Goal: Transaction & Acquisition: Purchase product/service

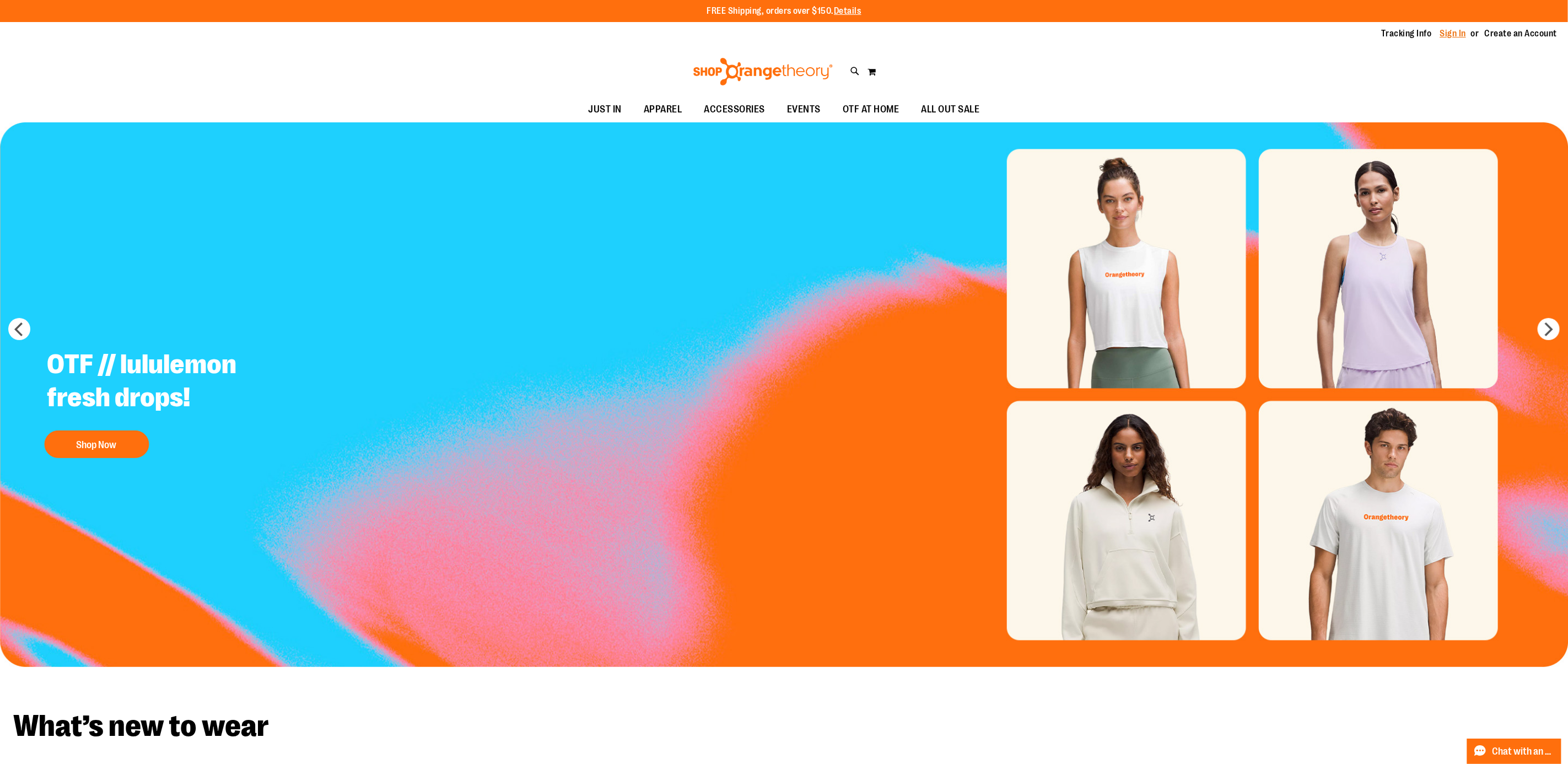
click at [1452, 33] on link "Sign In" at bounding box center [1453, 33] width 26 height 12
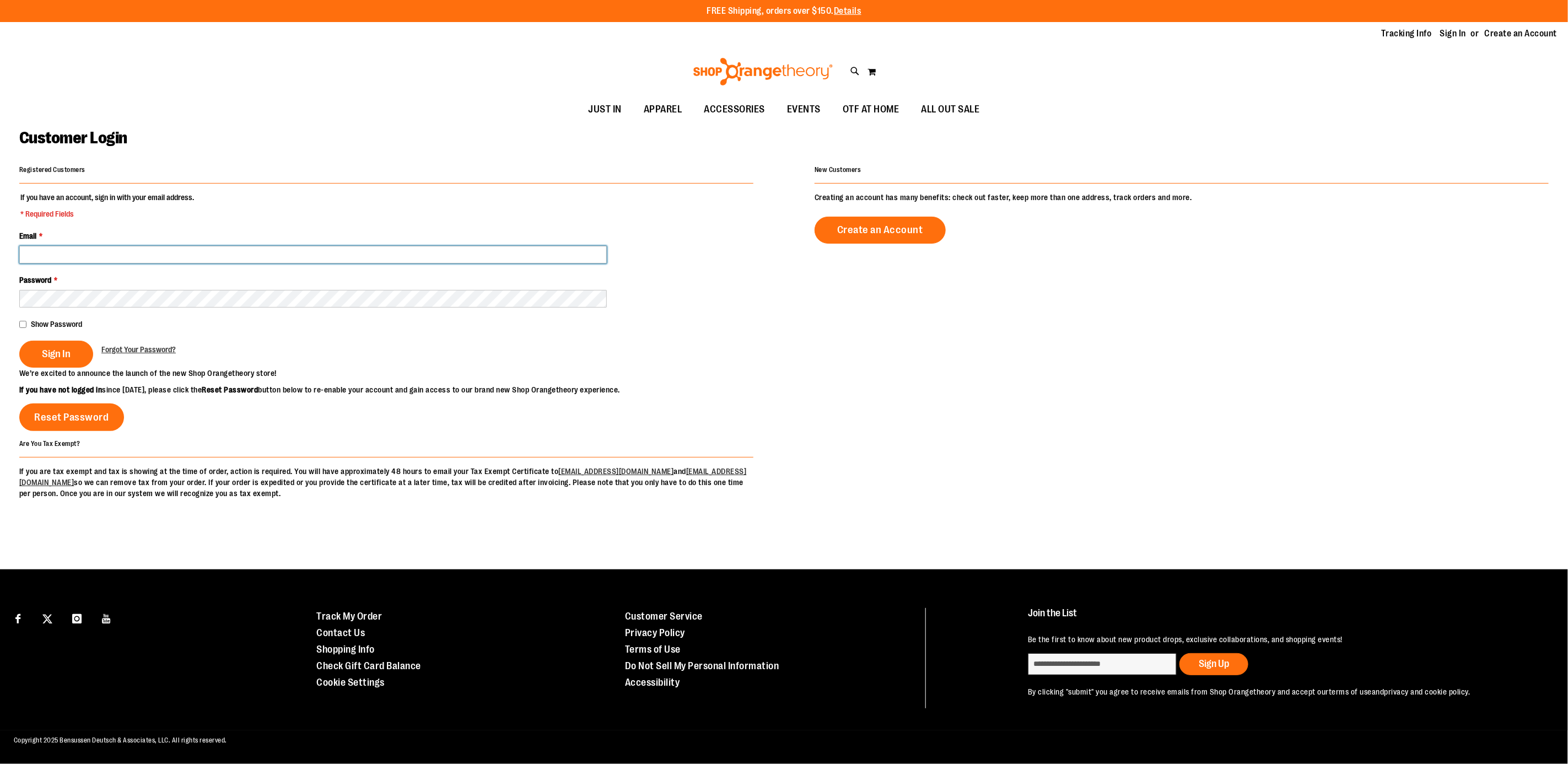
click at [145, 248] on input "Email *" at bounding box center [313, 255] width 587 height 18
type input "**********"
click at [51, 354] on span "Sign In" at bounding box center [56, 354] width 28 height 12
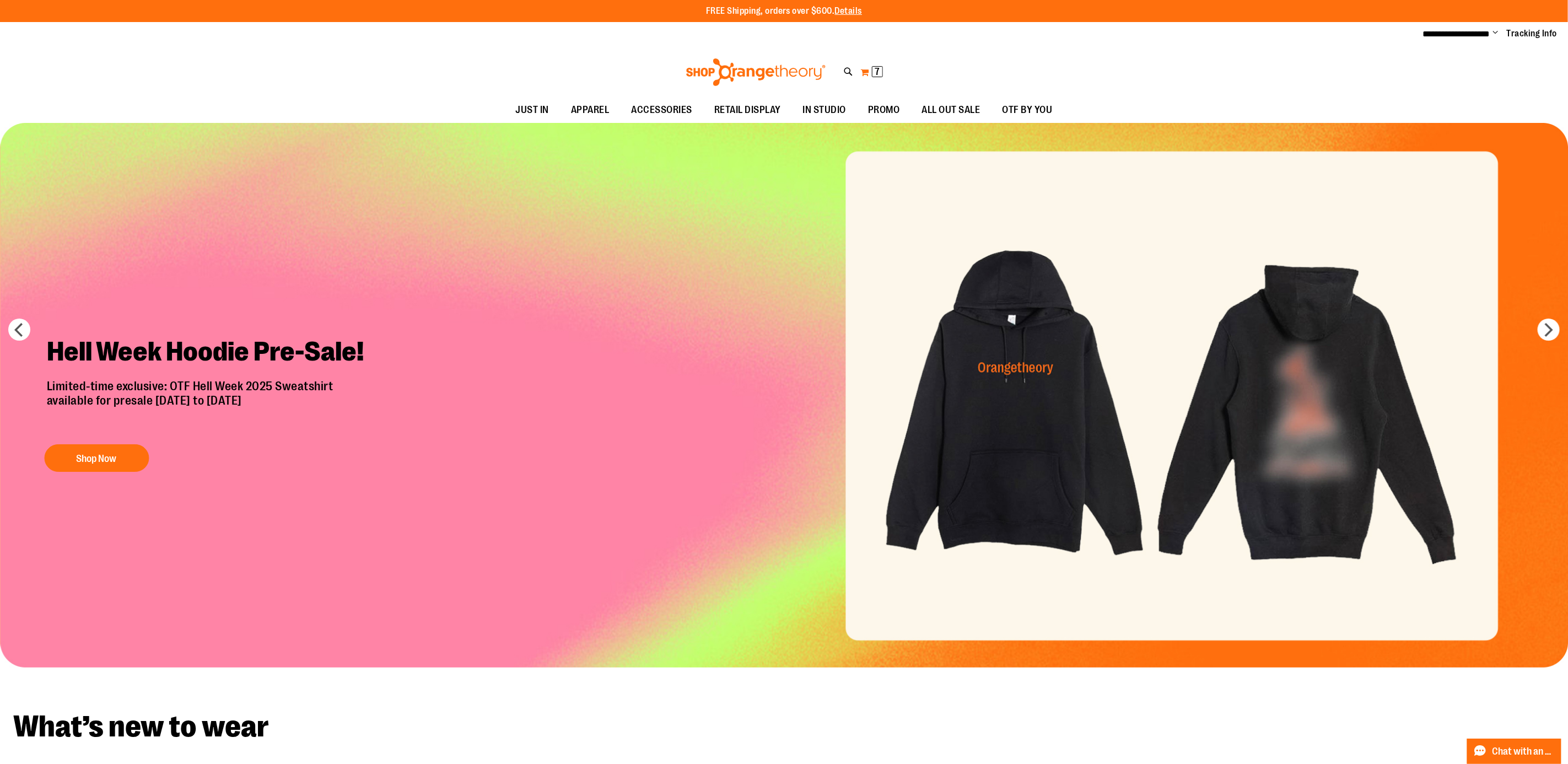
click at [877, 77] on button "My Cart 7 7 items" at bounding box center [872, 73] width 24 height 18
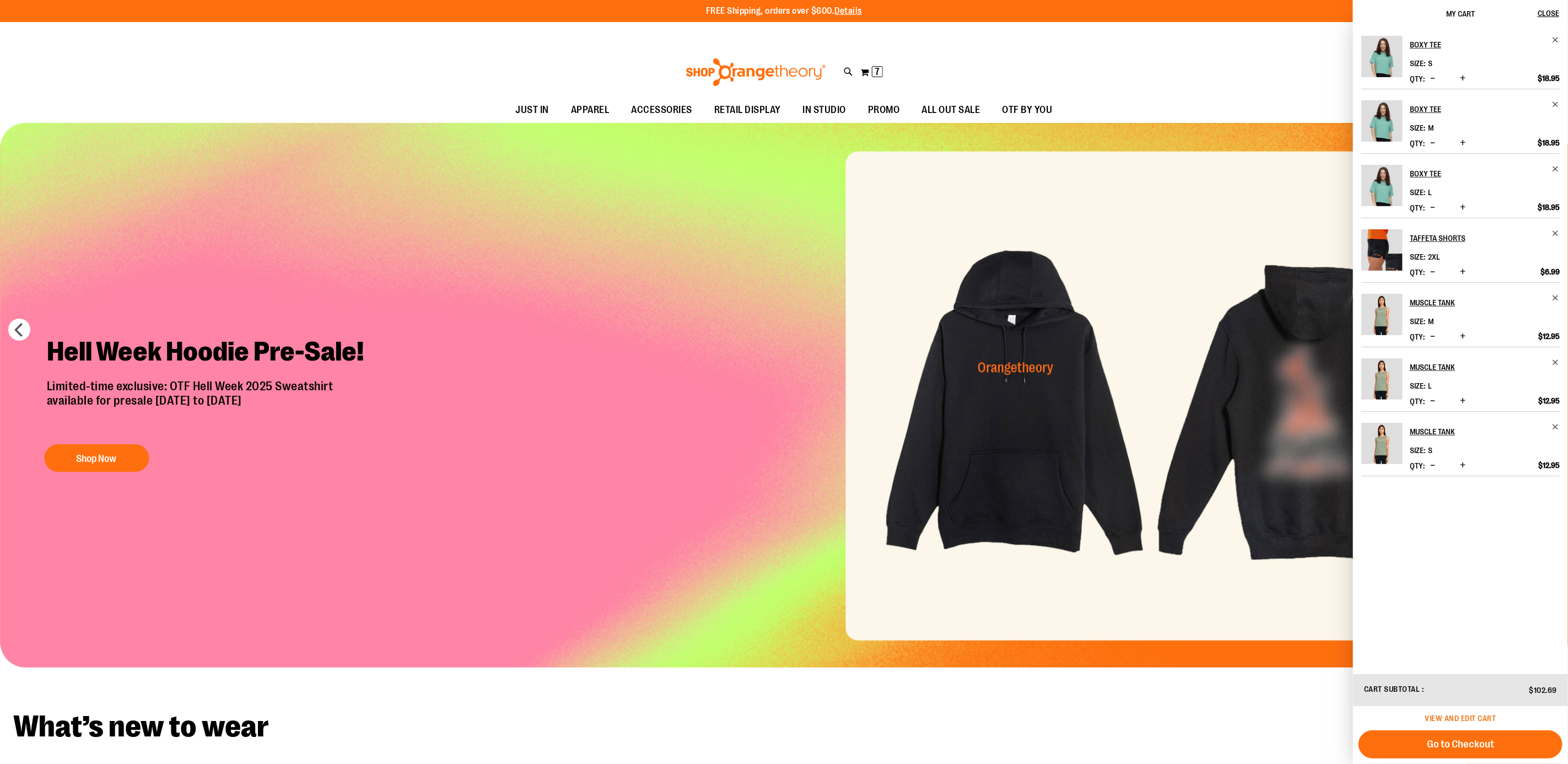
click at [1465, 716] on span "View and edit cart" at bounding box center [1461, 718] width 72 height 9
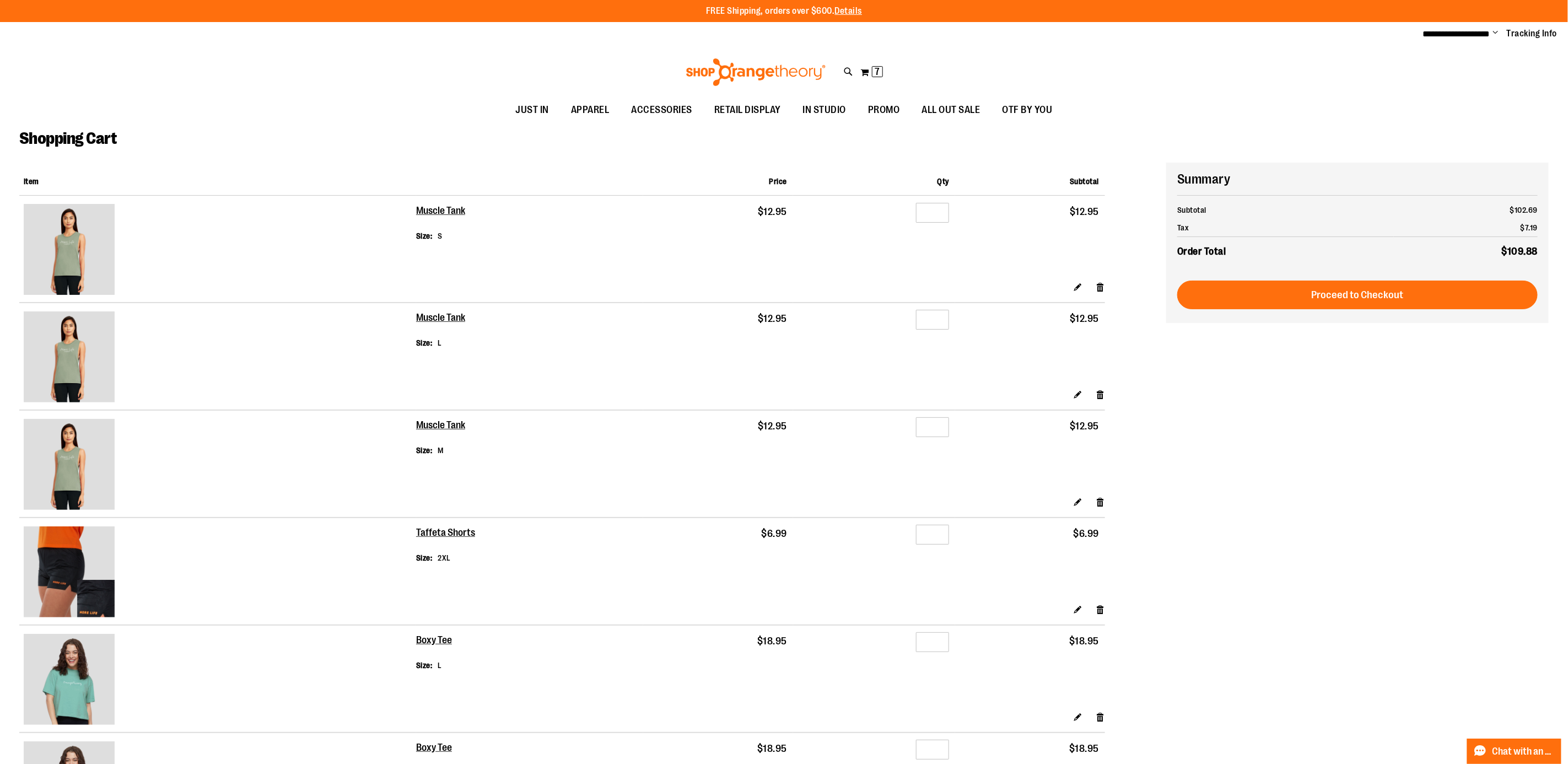
drag, startPoint x: 1099, startPoint y: 286, endPoint x: 1107, endPoint y: 298, distance: 14.4
click at [1099, 287] on link "Remove item" at bounding box center [1101, 287] width 10 height 12
drag, startPoint x: 1100, startPoint y: 397, endPoint x: 1104, endPoint y: 406, distance: 9.8
click at [1100, 397] on link "Remove item" at bounding box center [1101, 394] width 10 height 12
click at [1098, 508] on link "Remove item" at bounding box center [1101, 502] width 10 height 12
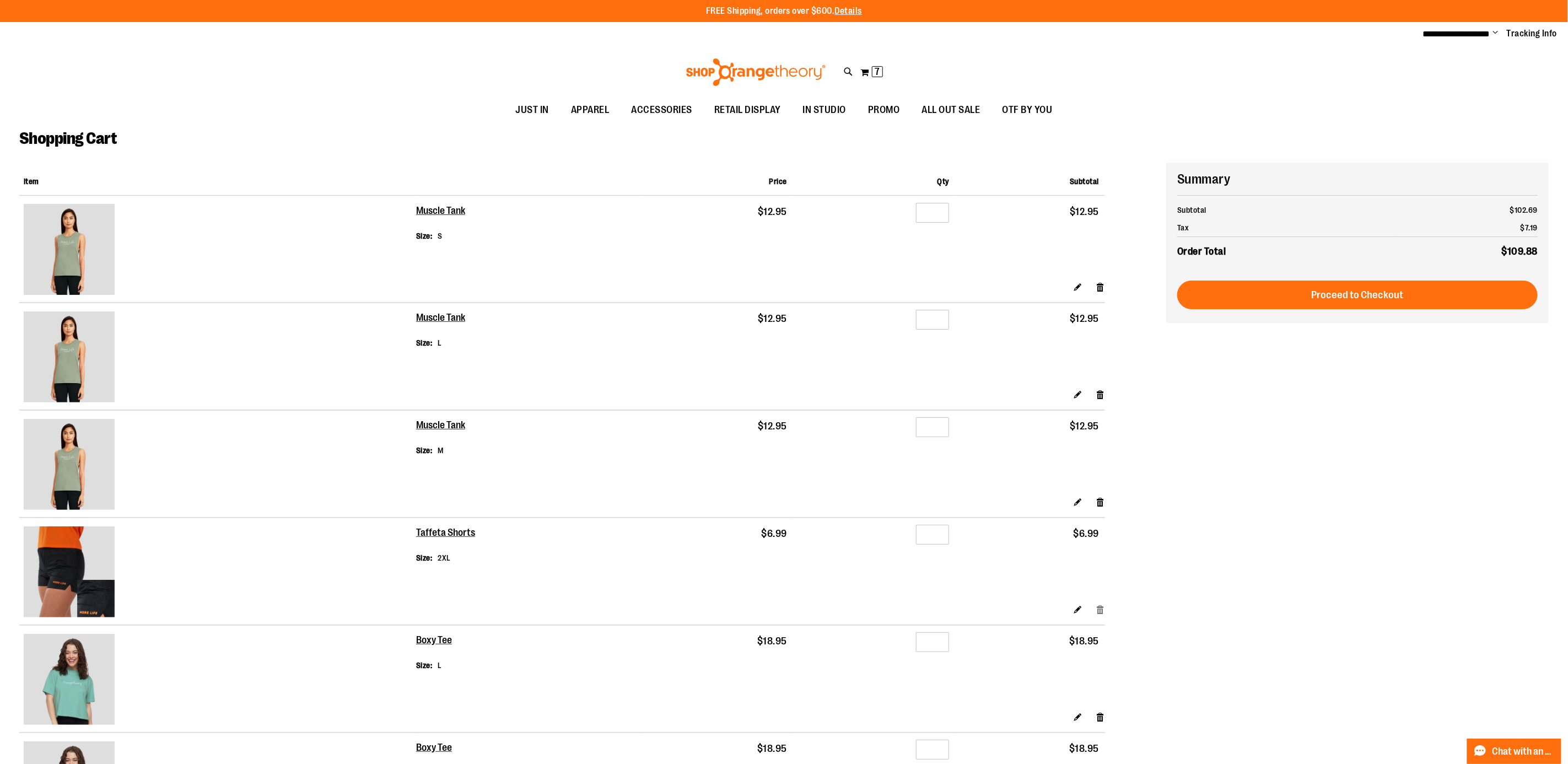
click at [1098, 610] on link "Remove item" at bounding box center [1101, 609] width 10 height 12
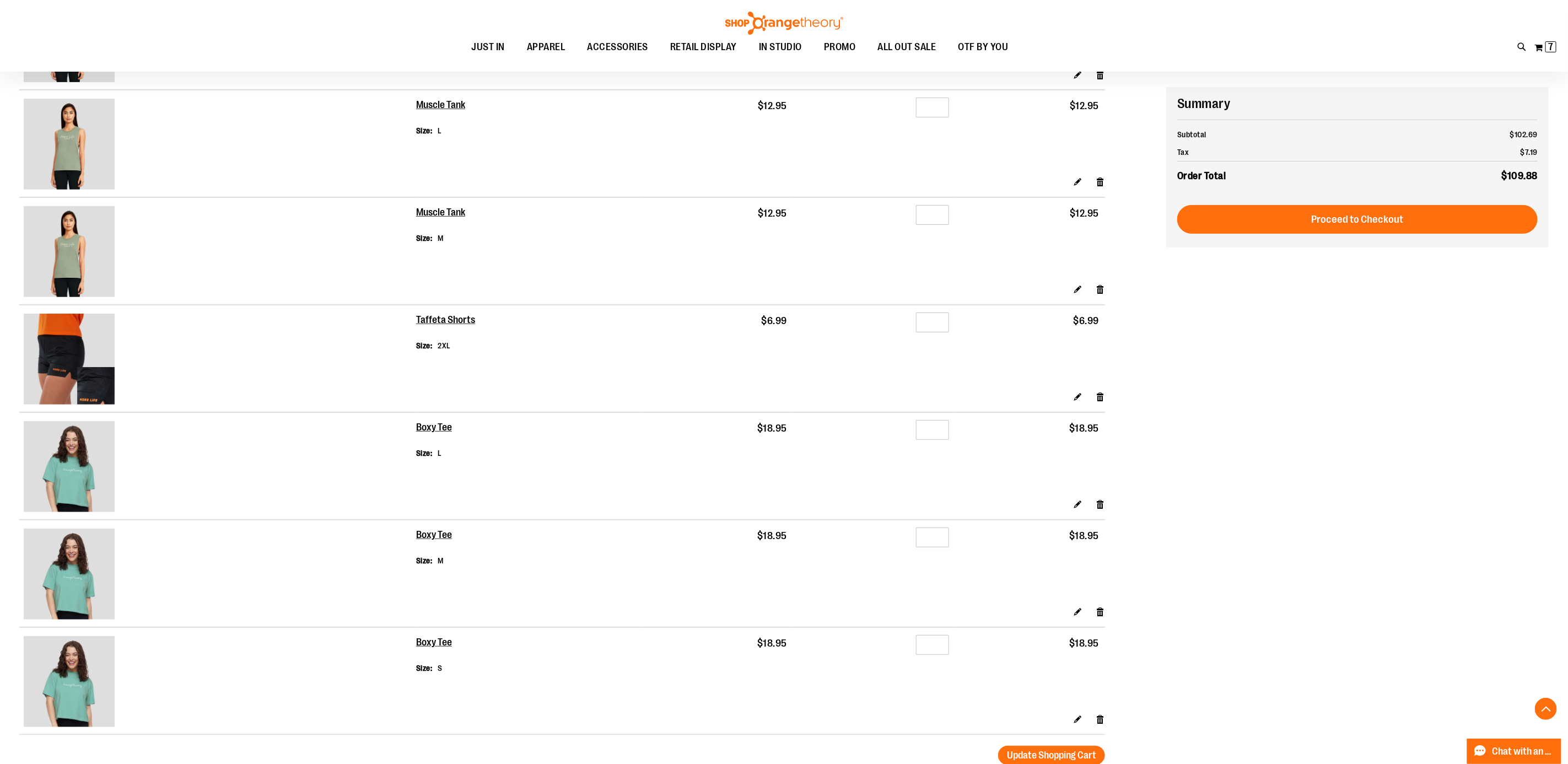
scroll to position [248, 0]
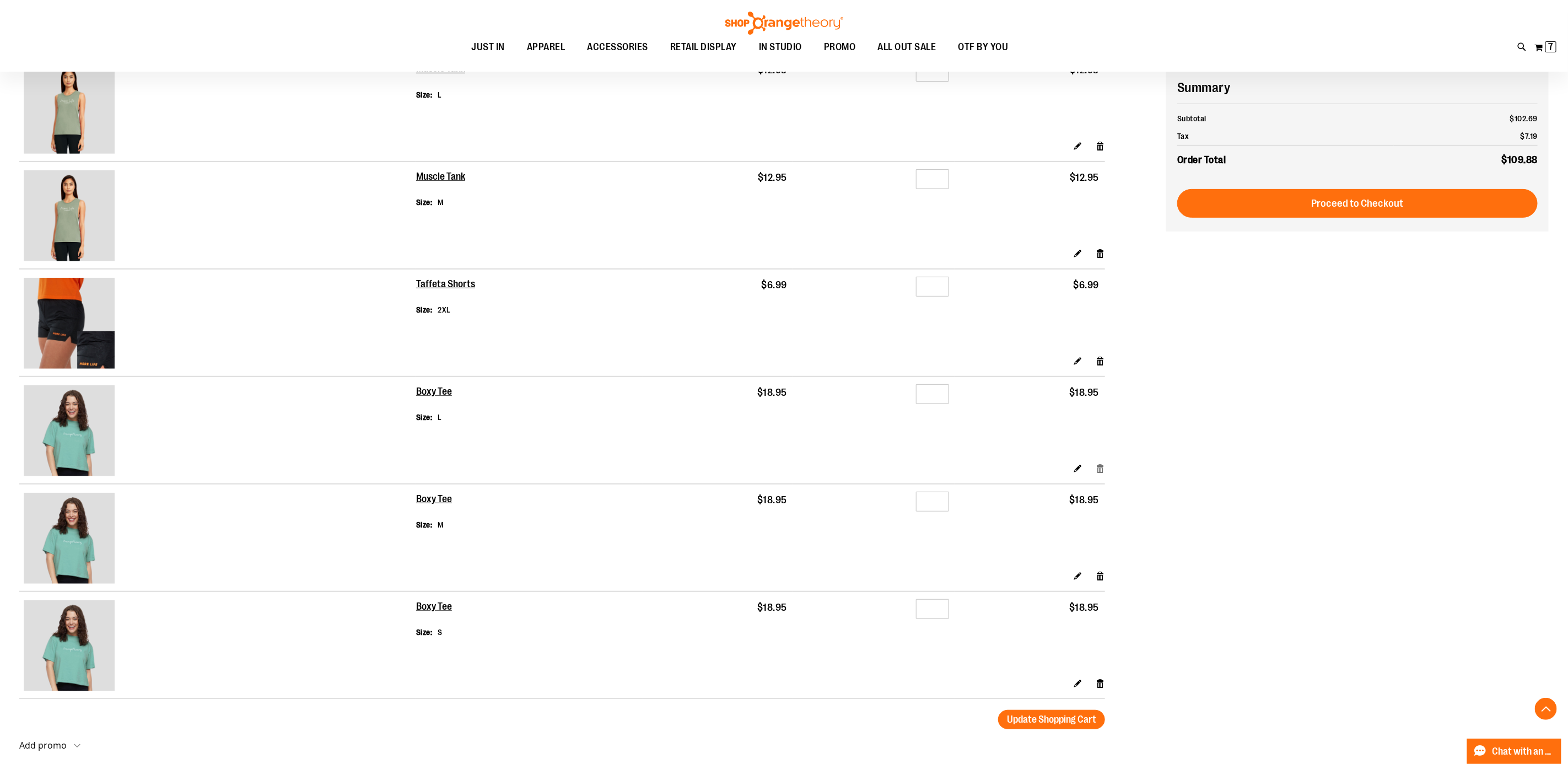
click at [1097, 467] on link "Remove item" at bounding box center [1101, 469] width 10 height 12
click at [1096, 576] on link "Remove item" at bounding box center [1101, 576] width 10 height 12
click at [1099, 684] on link "Remove item" at bounding box center [1101, 684] width 10 height 12
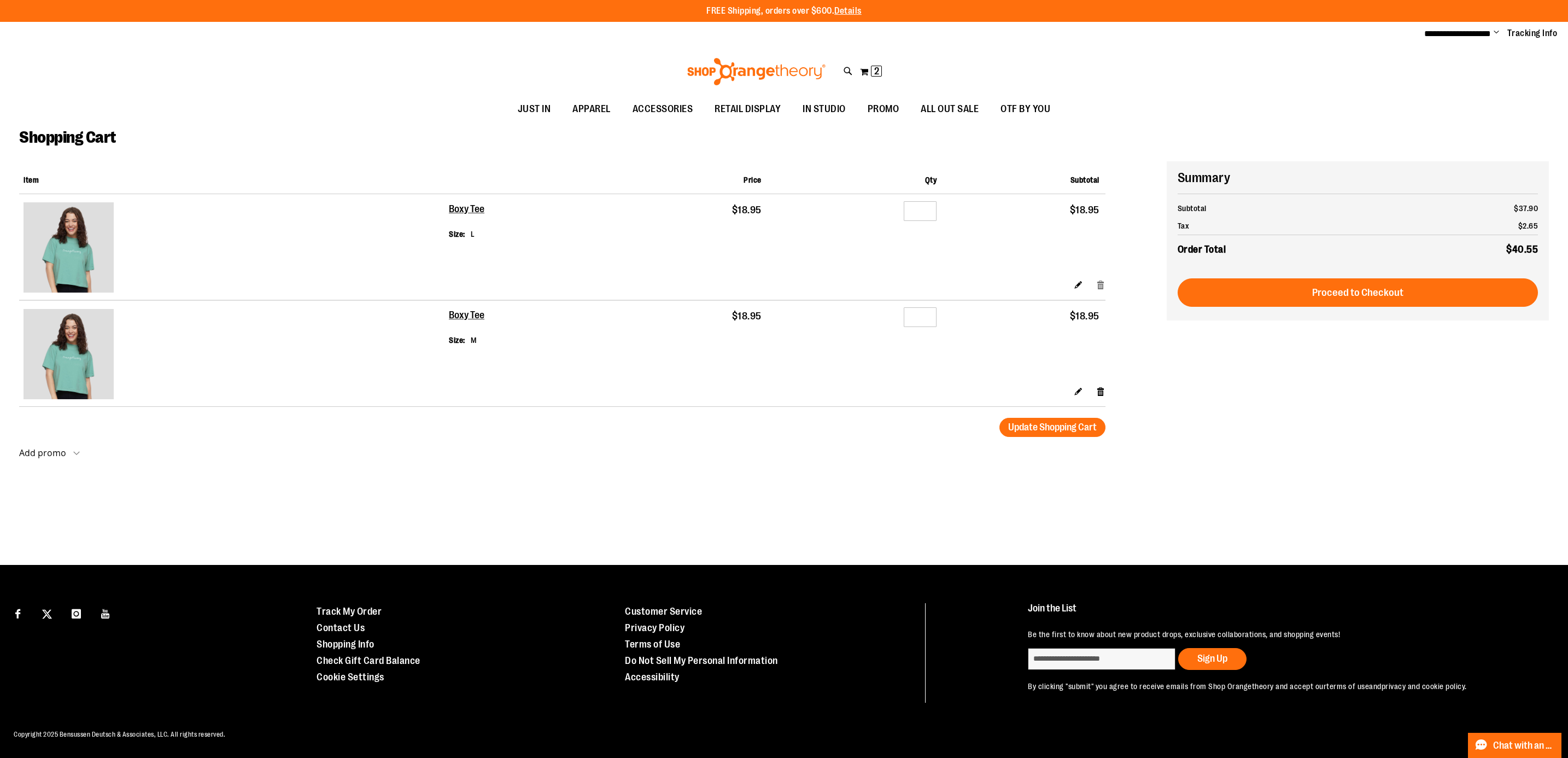
click at [1098, 288] on link "Remove item" at bounding box center [1101, 285] width 10 height 12
click at [1101, 392] on link "Remove item" at bounding box center [1101, 391] width 10 height 12
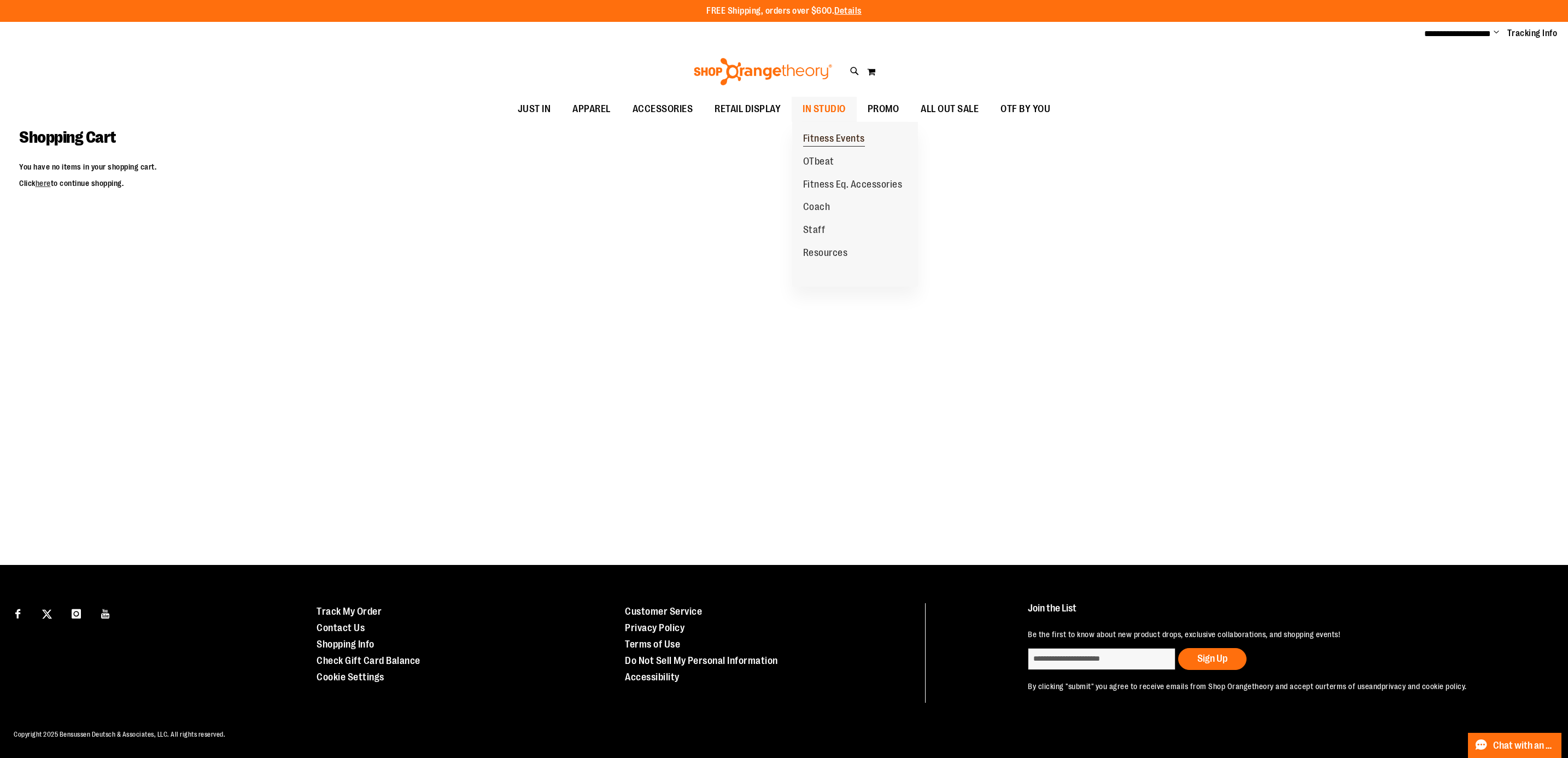
click at [827, 133] on span "Fitness Events" at bounding box center [835, 140] width 62 height 14
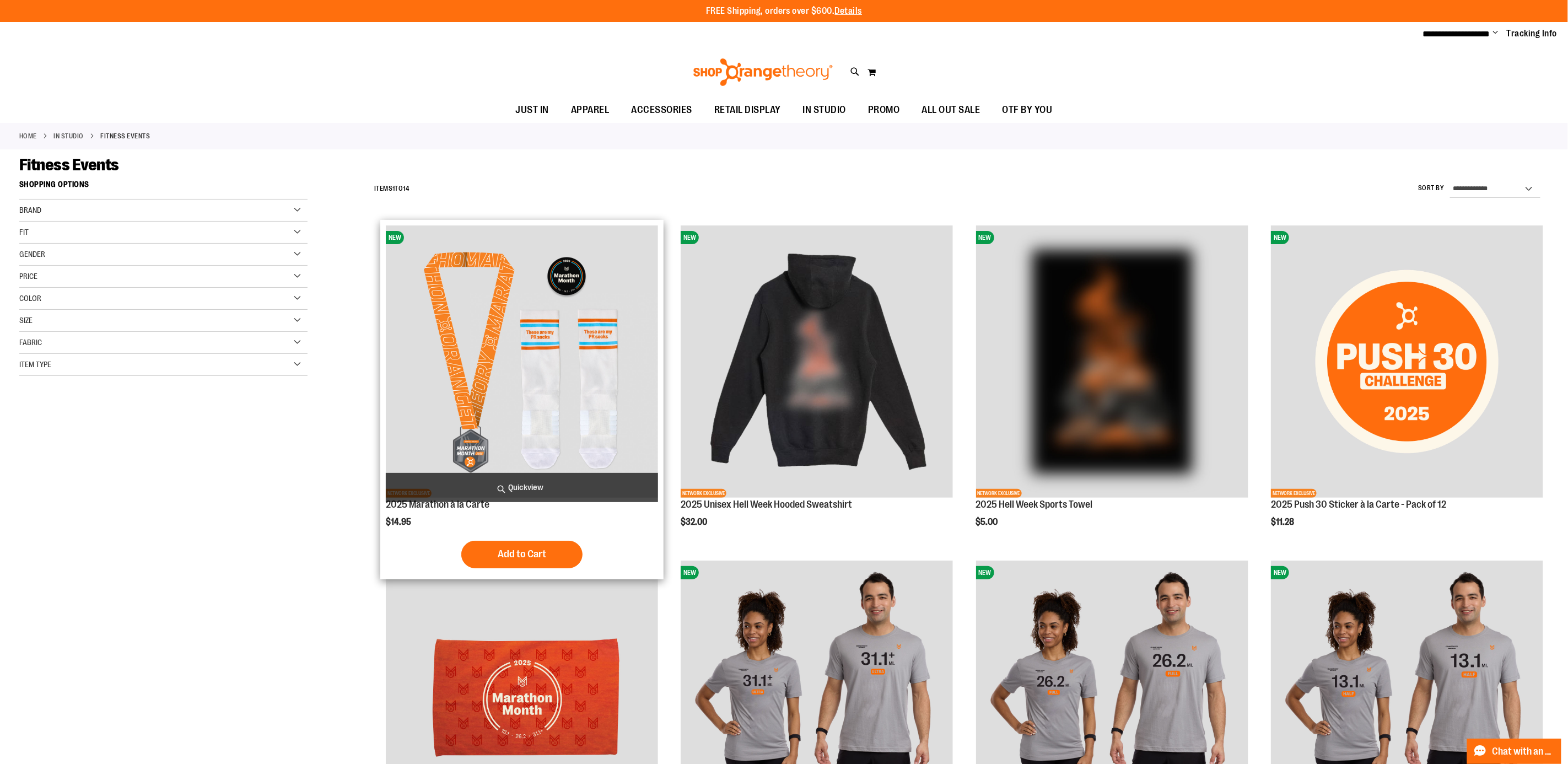
click at [542, 393] on img "product" at bounding box center [522, 362] width 273 height 273
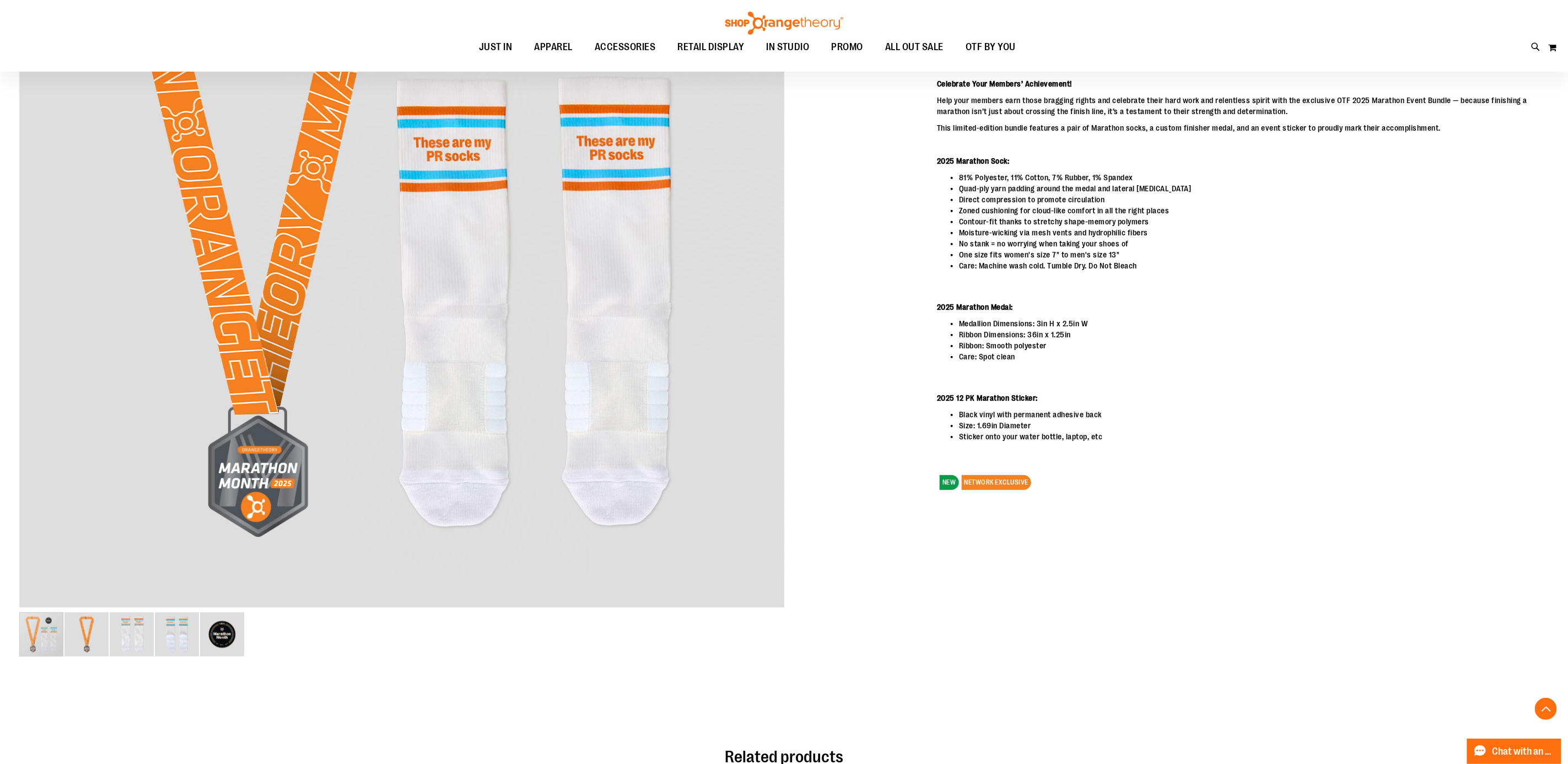
scroll to position [248, 0]
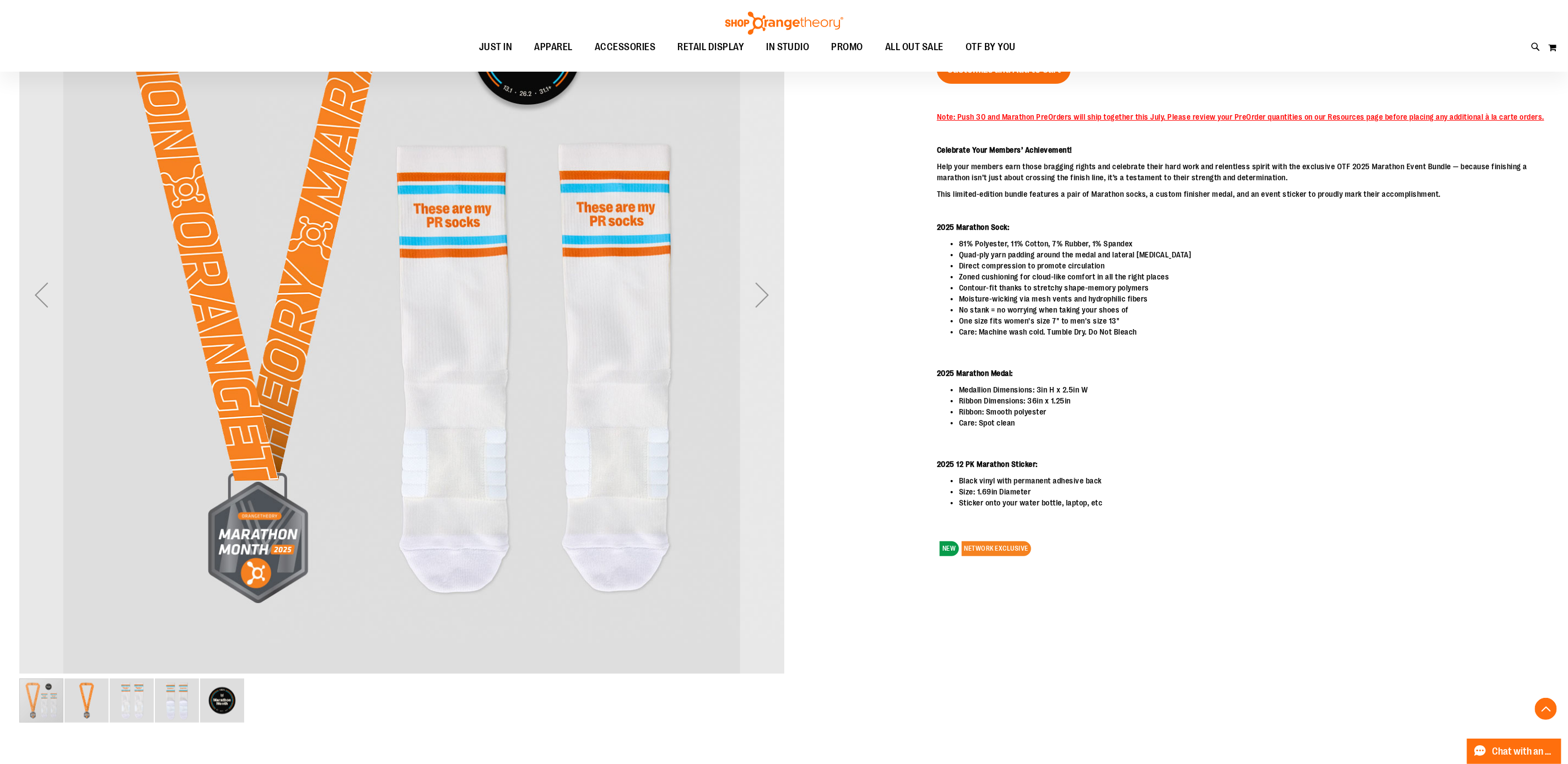
click at [214, 700] on img "image 5 of 5" at bounding box center [222, 700] width 44 height 44
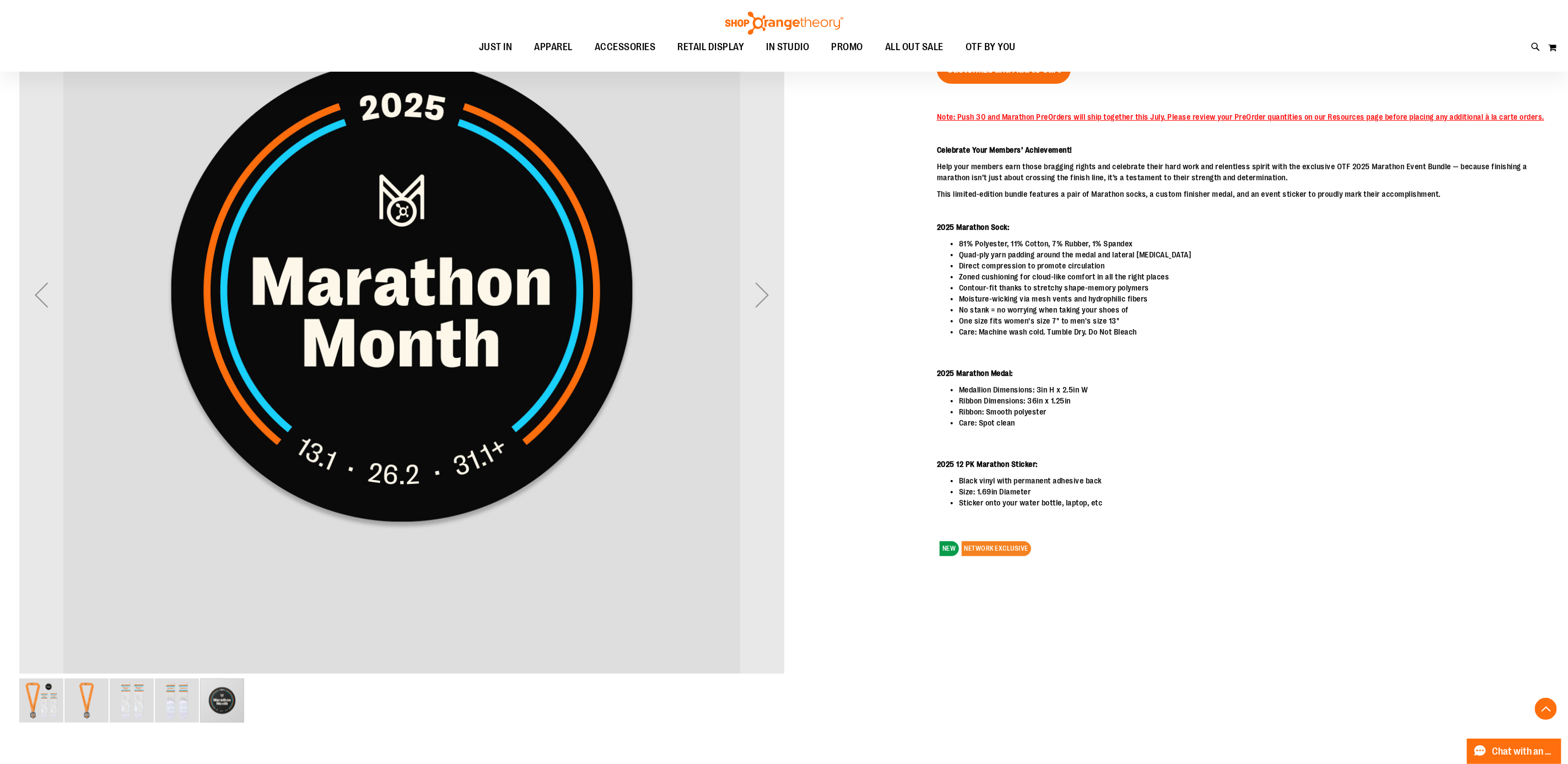
click at [179, 702] on img "image 4 of 5" at bounding box center [177, 700] width 44 height 44
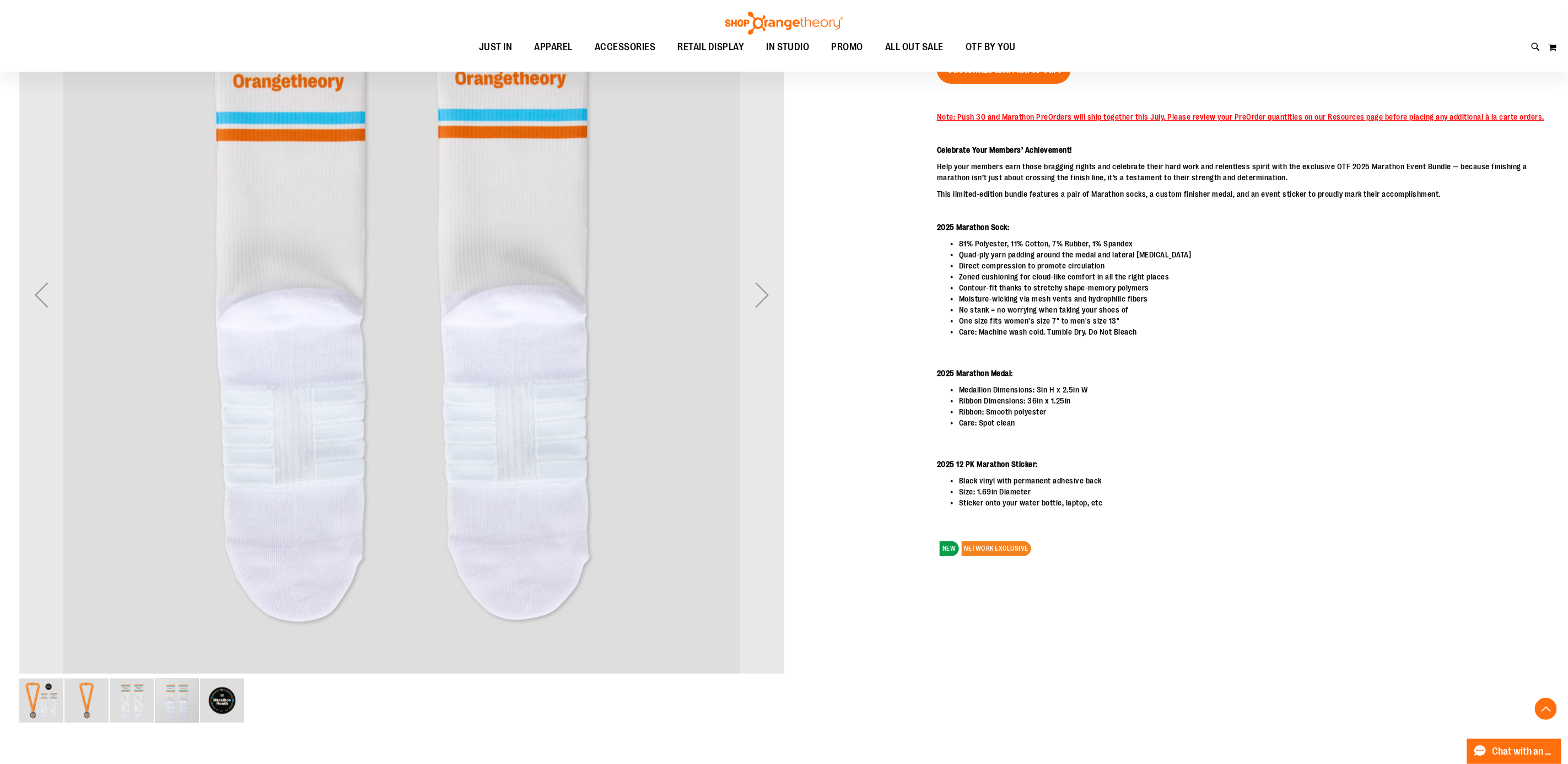
click at [145, 702] on img "image 3 of 5" at bounding box center [131, 700] width 44 height 44
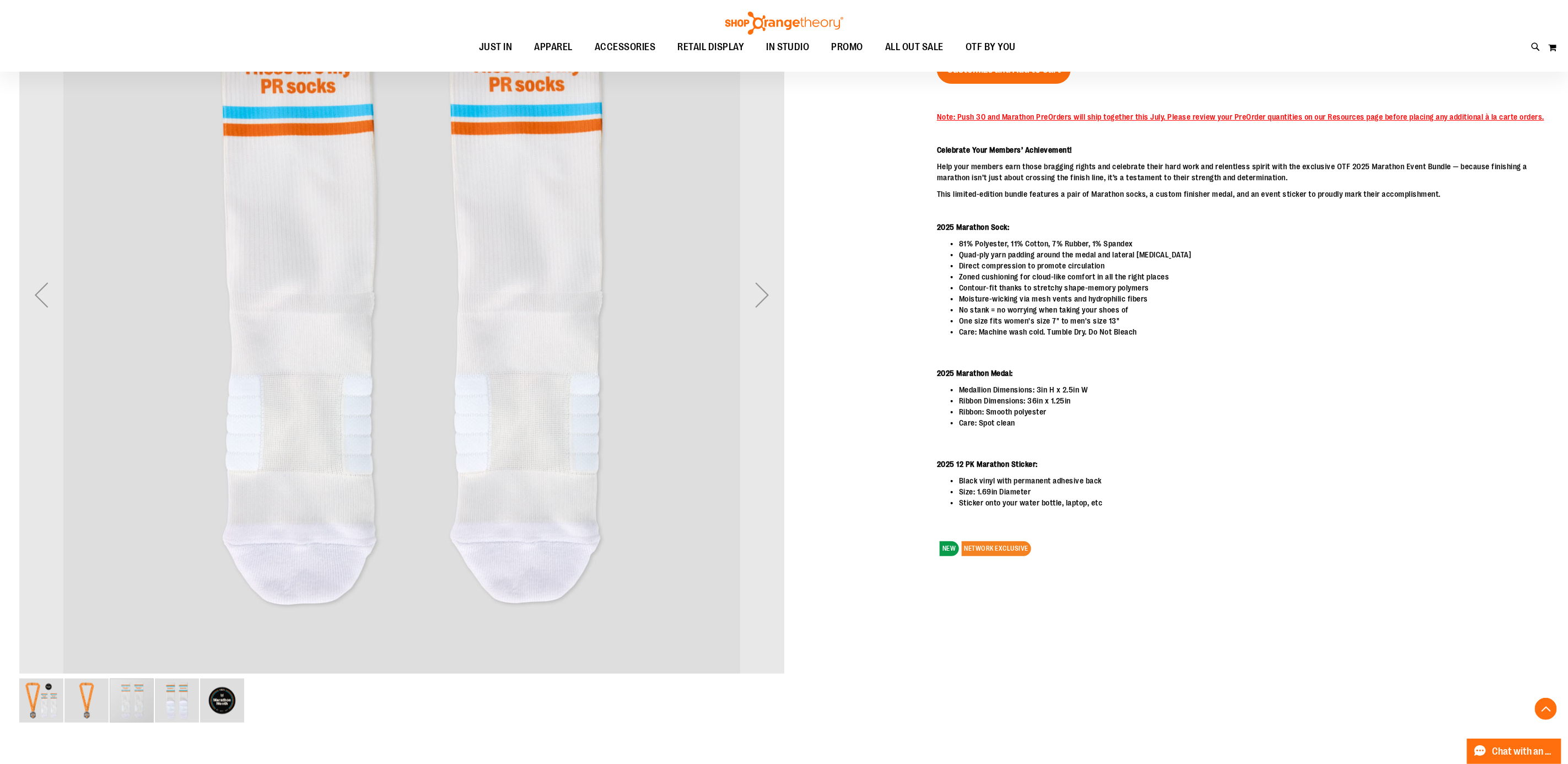
click at [127, 702] on div "carousel" at bounding box center [131, 700] width 44 height 44
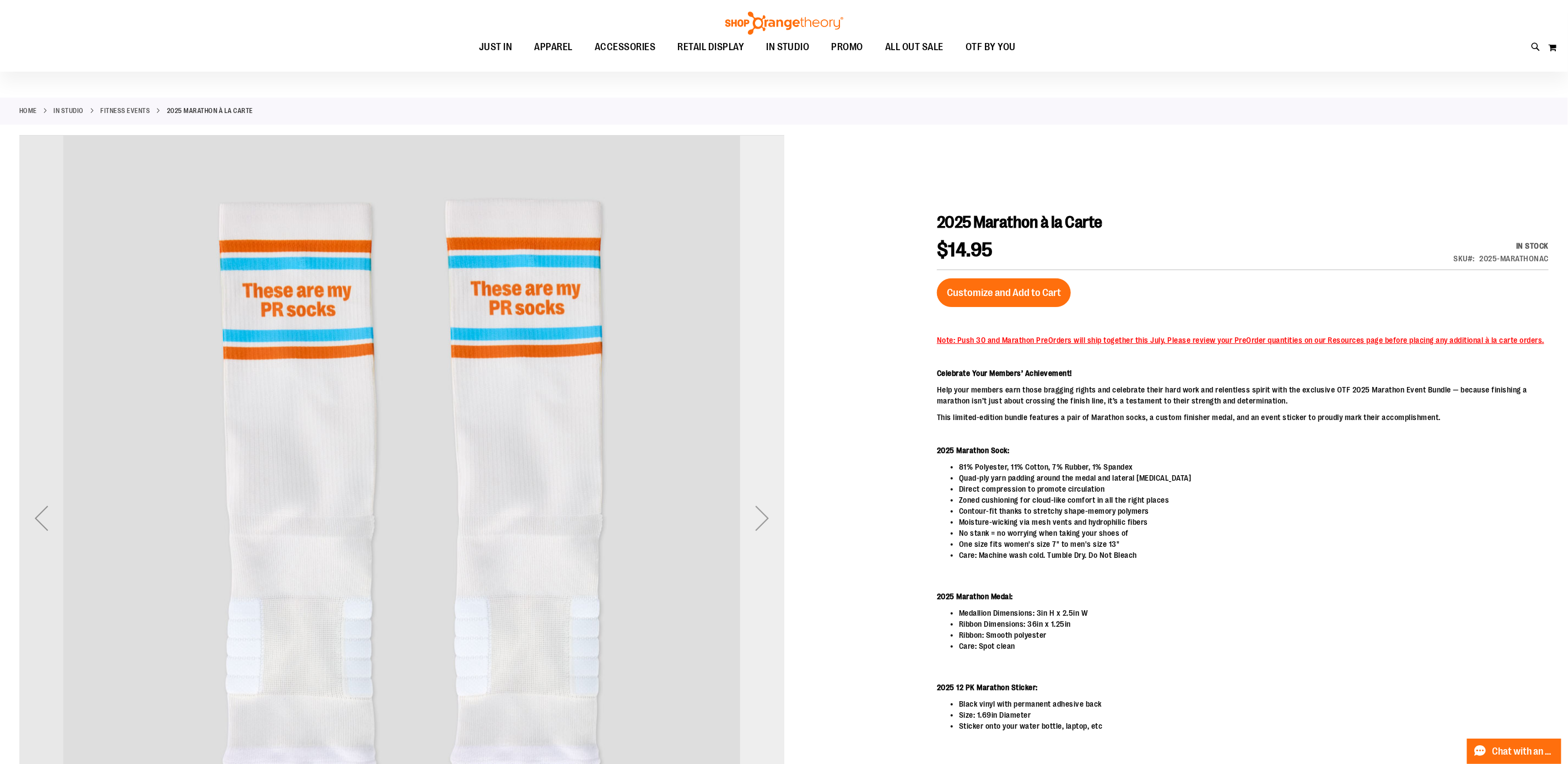
scroll to position [0, 0]
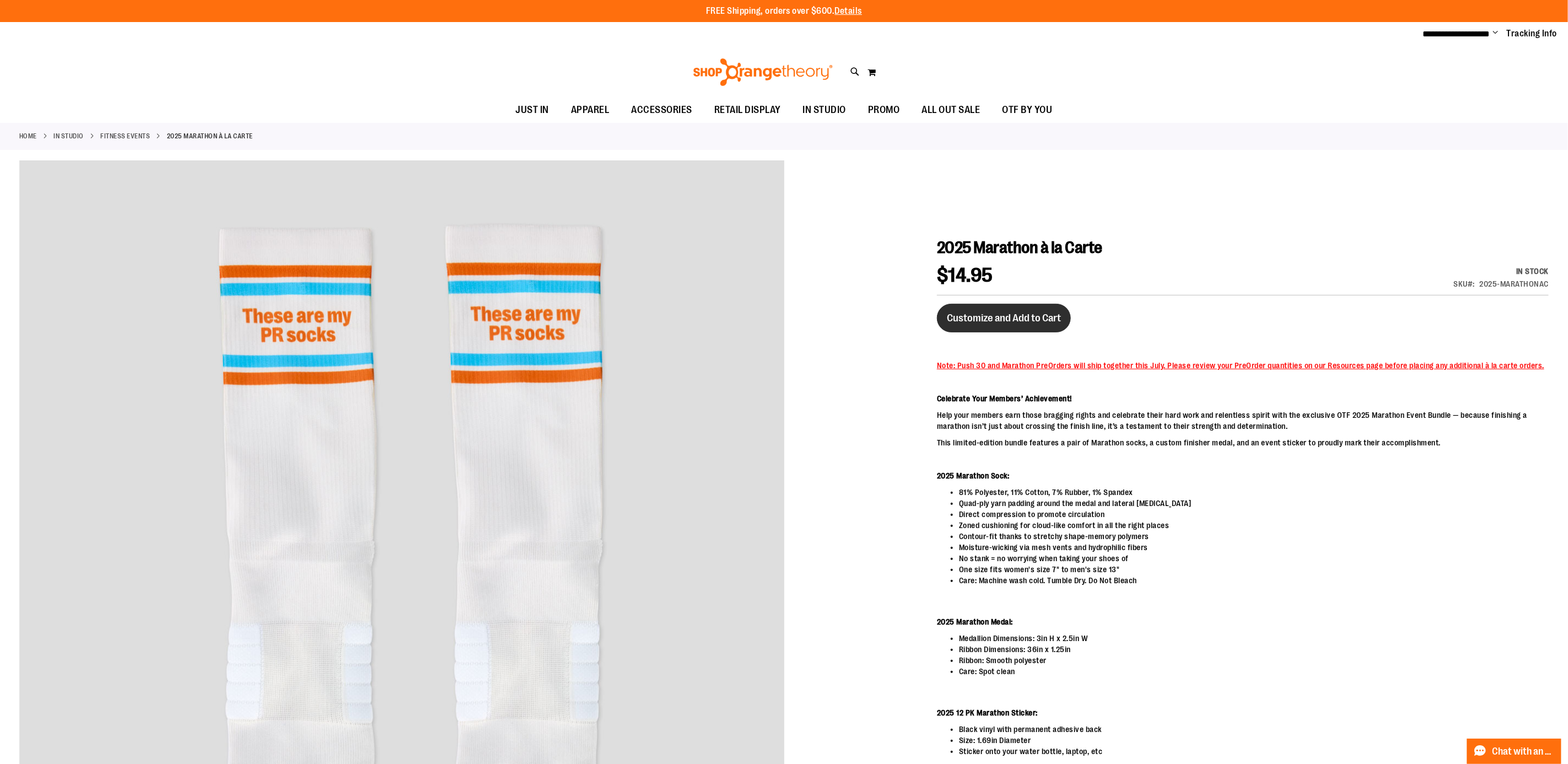
click at [1047, 318] on span "Customize and Add to Cart" at bounding box center [1004, 318] width 114 height 12
click at [414, 81] on div "Toggle Nav Search Popular Suggestions Advanced Search" at bounding box center [784, 73] width 1568 height 51
